Goal: Information Seeking & Learning: Learn about a topic

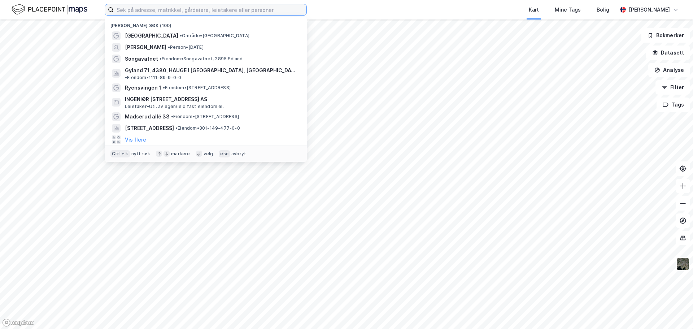
click at [221, 12] on input at bounding box center [210, 9] width 193 height 11
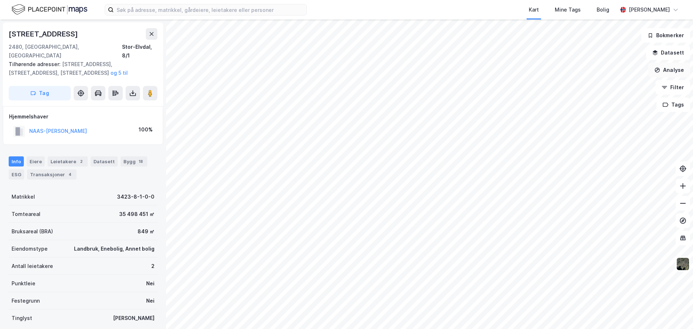
click at [665, 73] on button "Analyse" at bounding box center [669, 70] width 42 height 14
click at [604, 73] on div "Mål avstand" at bounding box center [606, 70] width 63 height 6
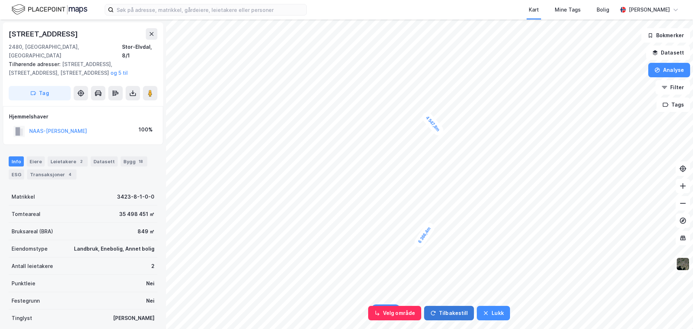
click at [442, 313] on button "Tilbakestill" at bounding box center [449, 313] width 50 height 14
click at [431, 310] on icon "button" at bounding box center [433, 313] width 6 height 6
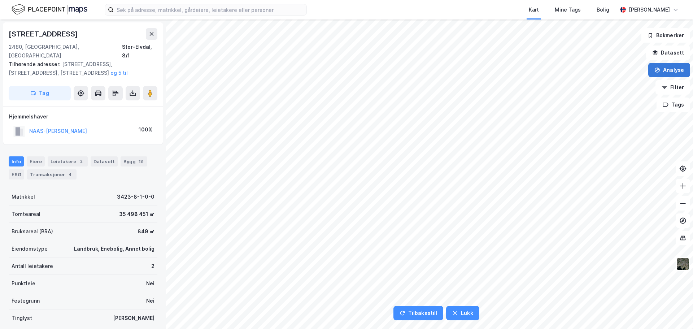
click at [675, 70] on button "Analyse" at bounding box center [669, 70] width 42 height 14
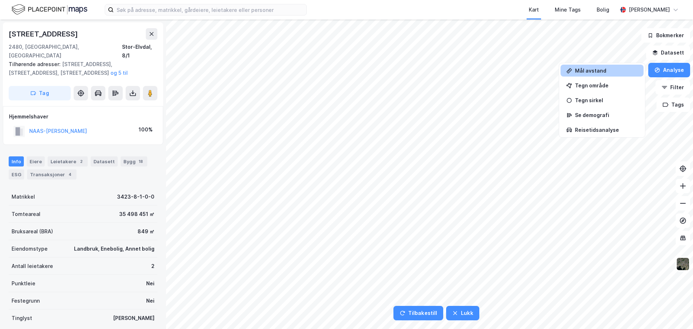
click at [618, 73] on div "Mål avstand" at bounding box center [606, 70] width 63 height 6
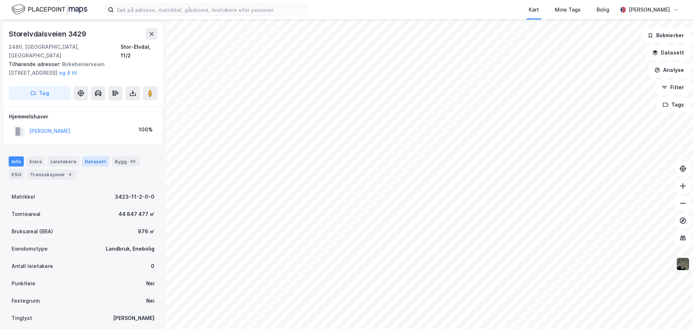
click at [96, 163] on div "Datasett" at bounding box center [95, 161] width 27 height 10
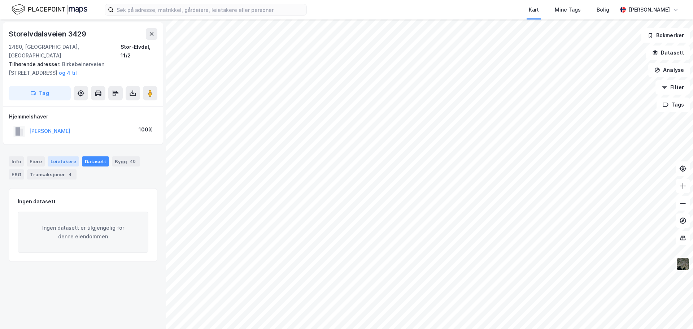
click at [57, 164] on div "Leietakere" at bounding box center [63, 161] width 31 height 10
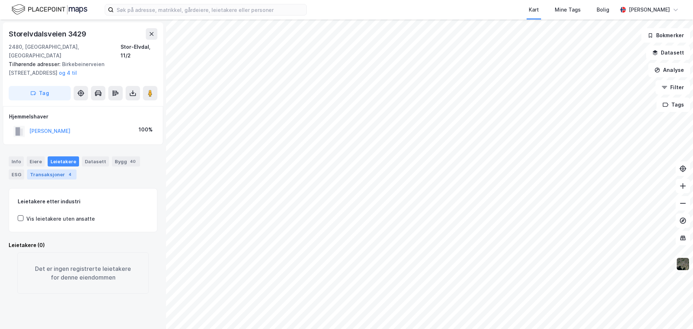
click at [35, 174] on div "Transaksjoner 4" at bounding box center [51, 174] width 49 height 10
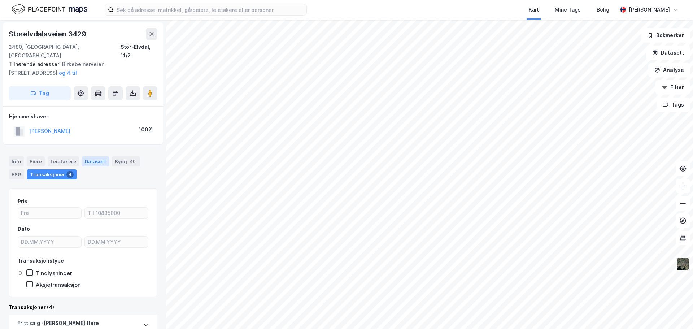
click at [98, 164] on div "Datasett" at bounding box center [95, 161] width 27 height 10
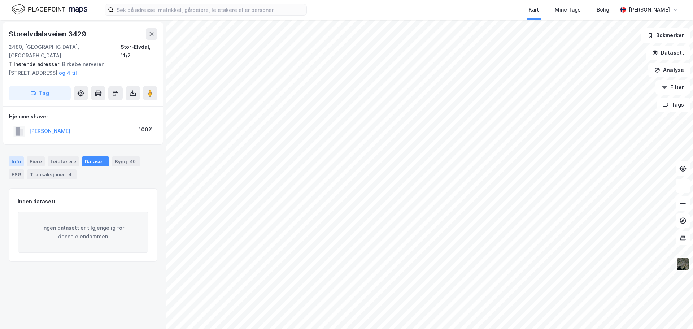
click at [21, 165] on div "Info" at bounding box center [16, 161] width 15 height 10
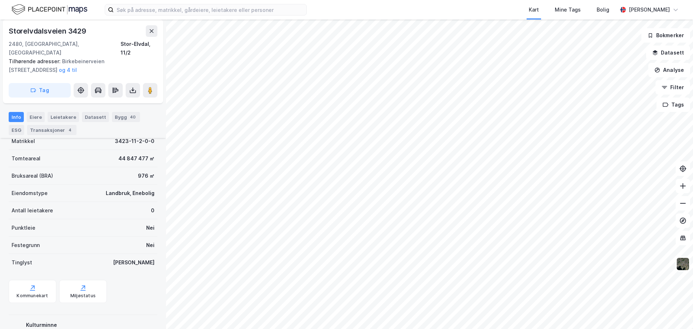
scroll to position [91, 0]
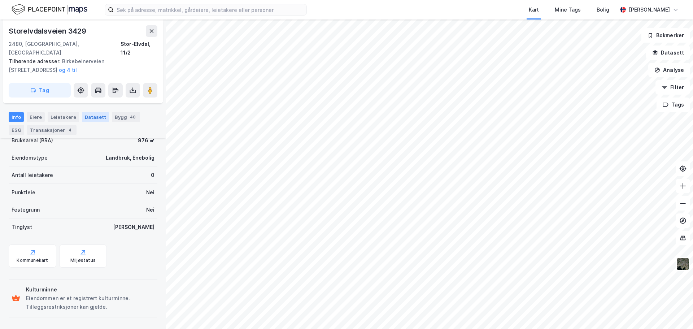
click at [83, 116] on div "Datasett" at bounding box center [95, 117] width 27 height 10
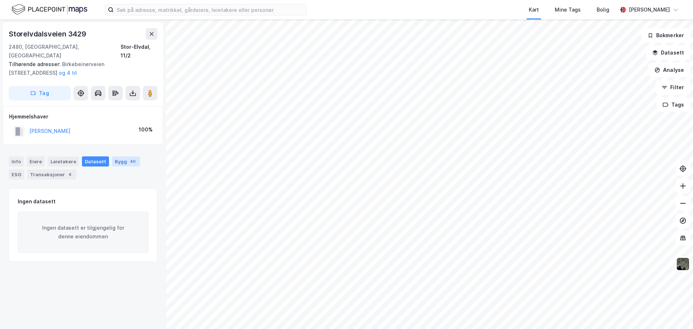
click at [128, 163] on div "40" at bounding box center [132, 161] width 9 height 7
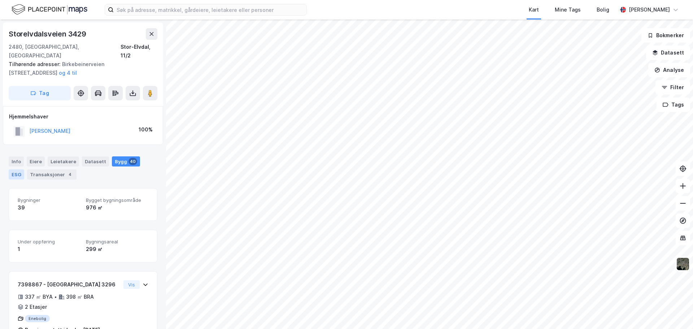
click at [24, 169] on div "ESG" at bounding box center [17, 174] width 16 height 10
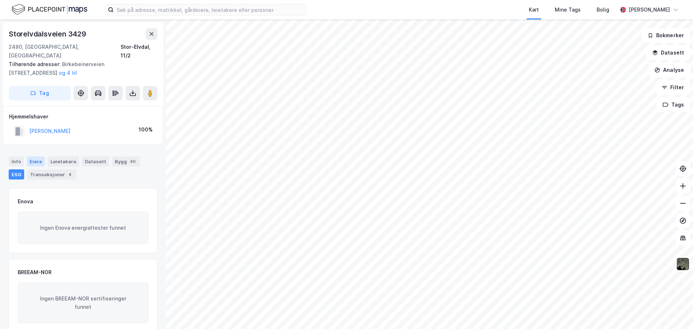
click at [37, 162] on div "Eiere" at bounding box center [36, 161] width 18 height 10
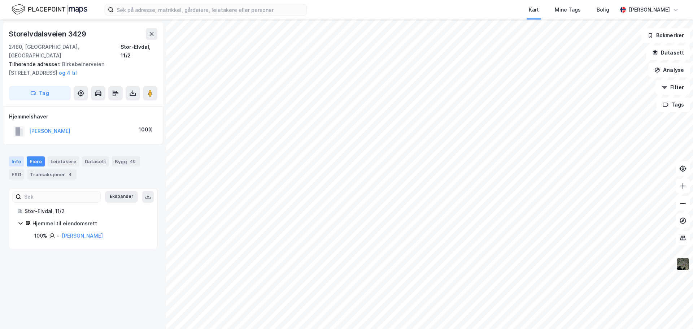
click at [19, 161] on div "Info" at bounding box center [16, 161] width 15 height 10
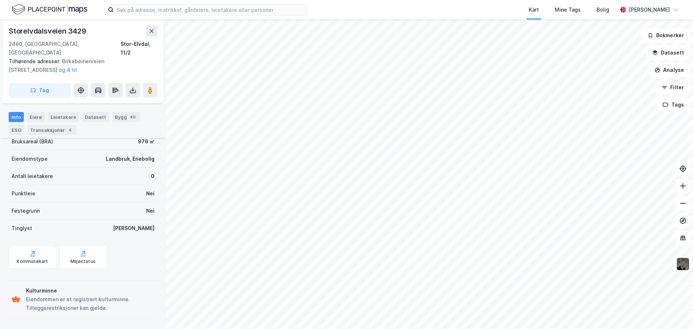
scroll to position [91, 0]
click at [70, 255] on div "Miljøstatus" at bounding box center [83, 255] width 48 height 23
click at [67, 253] on div "Miljøstatus" at bounding box center [83, 255] width 48 height 23
click at [38, 252] on div "Kommunekart" at bounding box center [33, 255] width 48 height 23
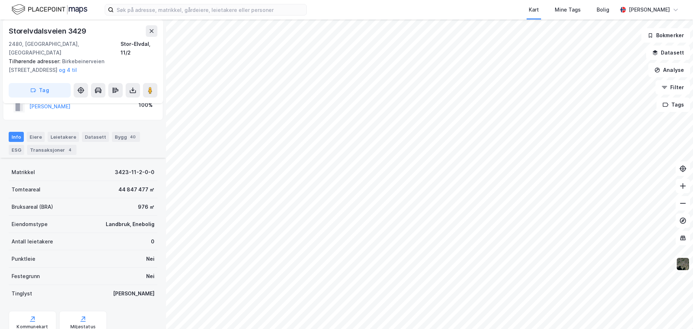
scroll to position [0, 0]
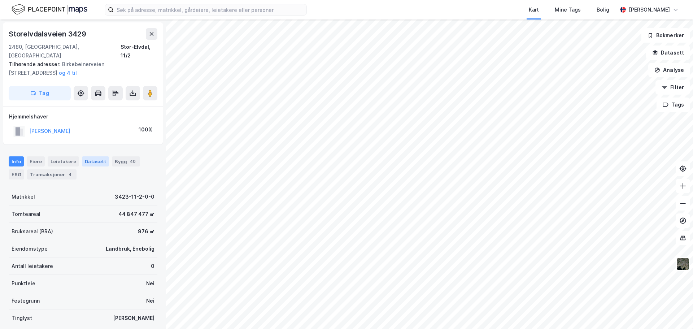
click at [100, 164] on div "Datasett" at bounding box center [95, 161] width 27 height 10
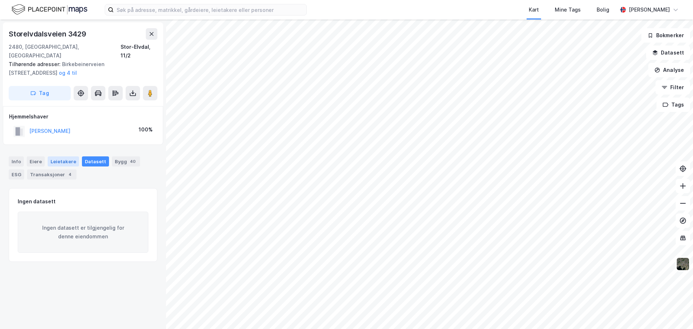
click at [65, 159] on div "Leietakere" at bounding box center [63, 161] width 31 height 10
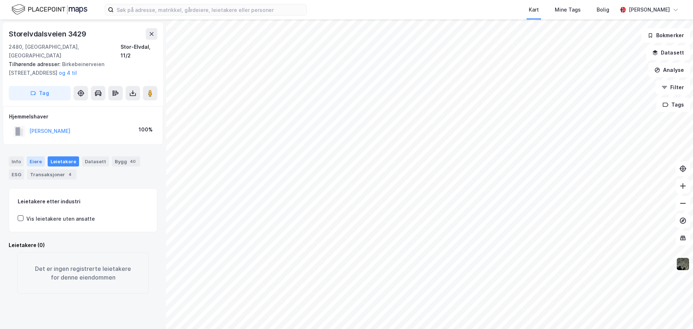
click at [37, 161] on div "Eiere" at bounding box center [36, 161] width 18 height 10
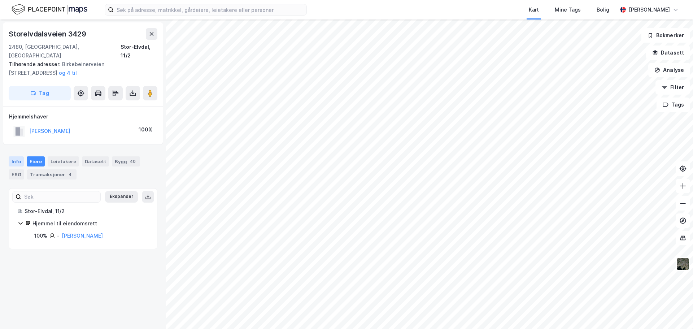
click at [17, 162] on div "Info" at bounding box center [16, 161] width 15 height 10
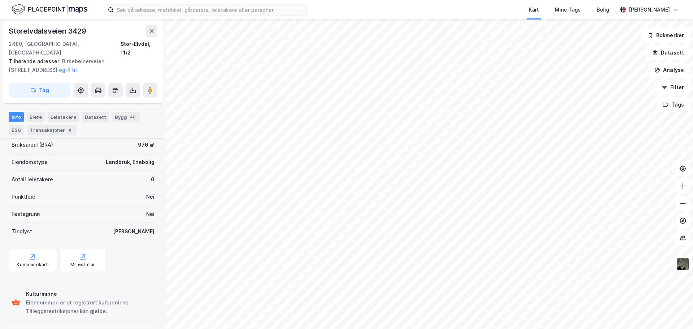
scroll to position [91, 0]
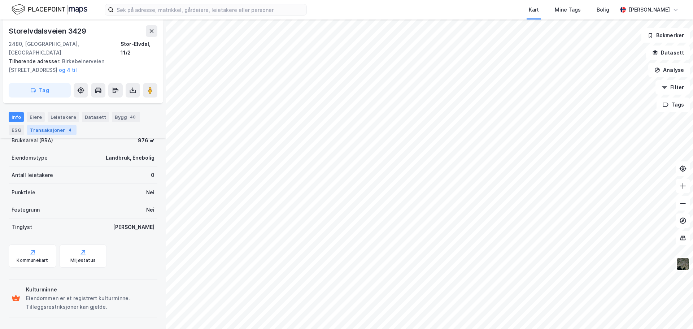
click at [36, 131] on div "Transaksjoner 4" at bounding box center [51, 130] width 49 height 10
